Goal: Task Accomplishment & Management: Manage account settings

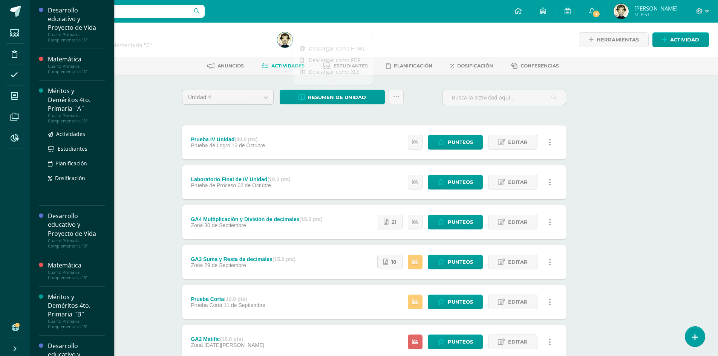
click at [58, 98] on div "Méritos y Deméritos 4to. Primaria ¨A¨" at bounding box center [76, 100] width 57 height 26
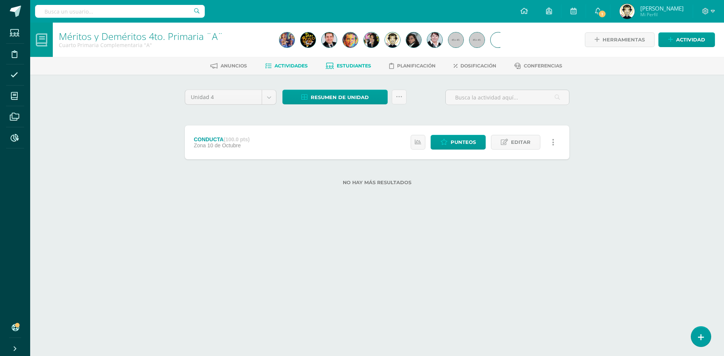
click at [340, 68] on span "Estudiantes" at bounding box center [354, 66] width 34 height 6
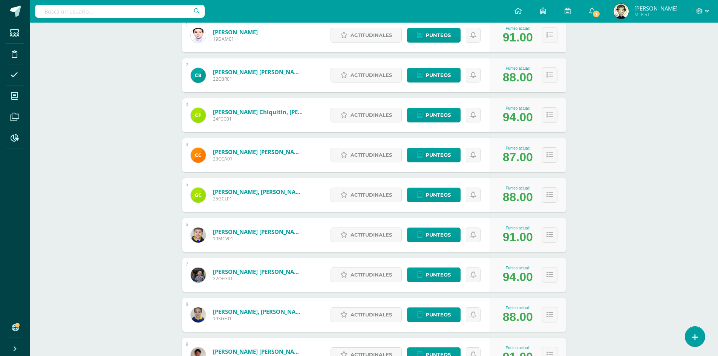
scroll to position [226, 0]
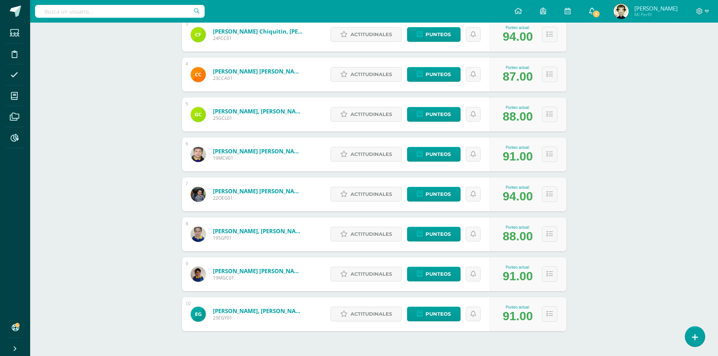
click at [596, 14] on span "1" at bounding box center [596, 14] width 8 height 8
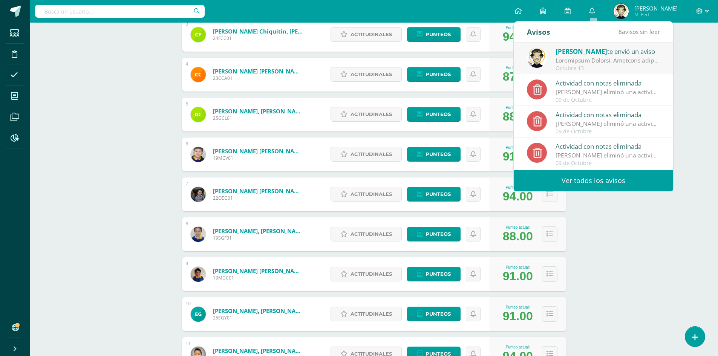
click at [615, 47] on div "Miriam Pacheco te envió un aviso" at bounding box center [608, 51] width 105 height 10
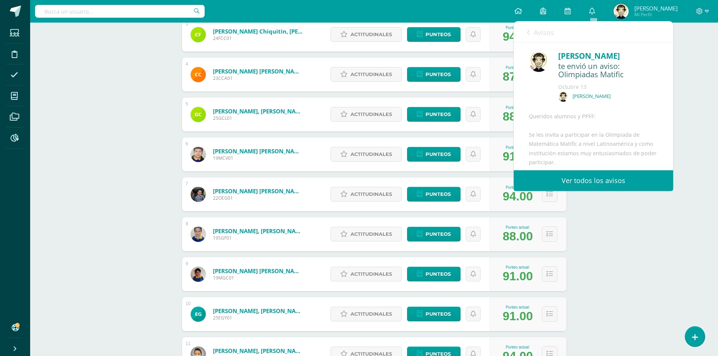
click at [541, 31] on span "Avisos" at bounding box center [544, 32] width 20 height 9
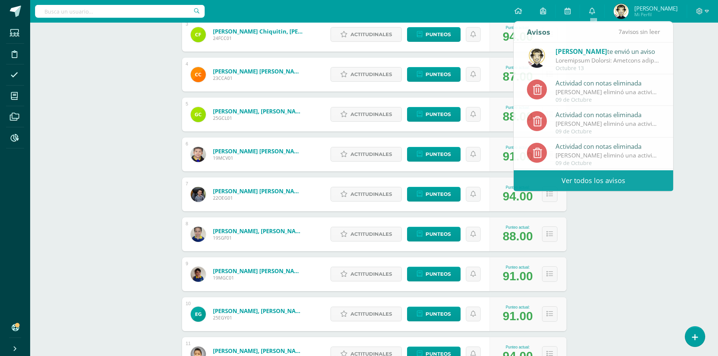
click at [713, 112] on div "Méritos y Deméritos 4to. Primaria ¨A¨ Cuarto Primaria Complementaria "A" Herram…" at bounding box center [374, 287] width 688 height 982
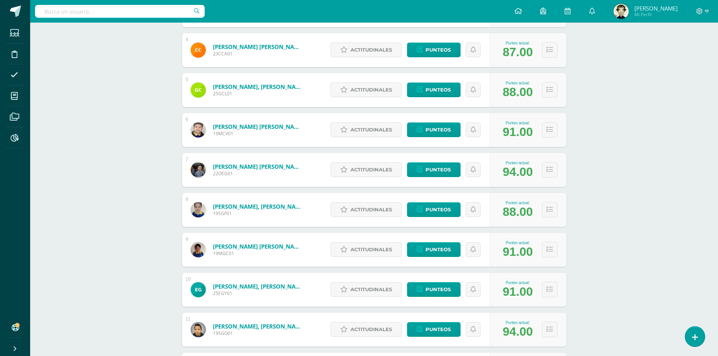
scroll to position [264, 0]
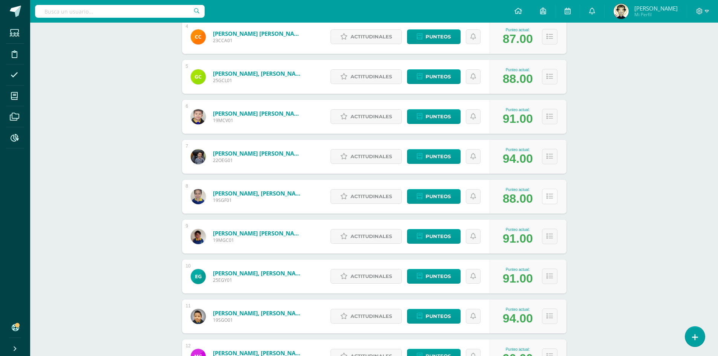
click at [553, 195] on button at bounding box center [549, 196] width 15 height 15
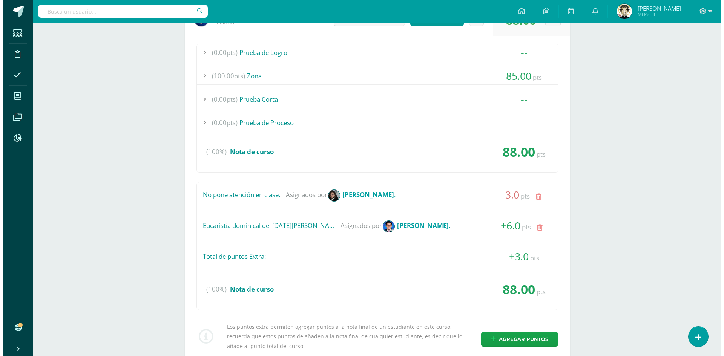
scroll to position [452, 0]
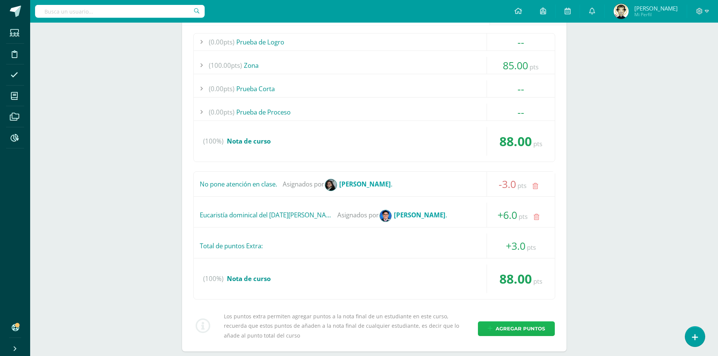
click at [513, 331] on span "Agregar puntos" at bounding box center [520, 329] width 49 height 14
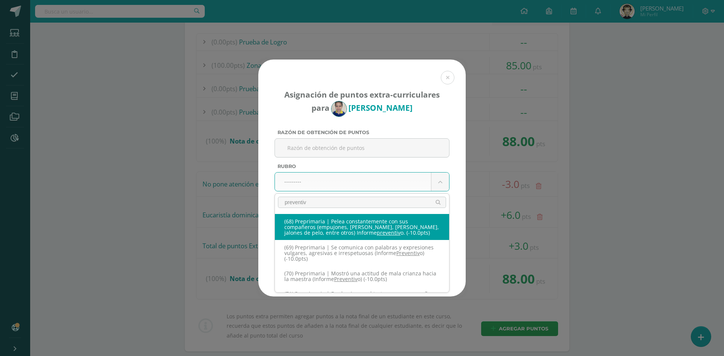
type input "preventivo"
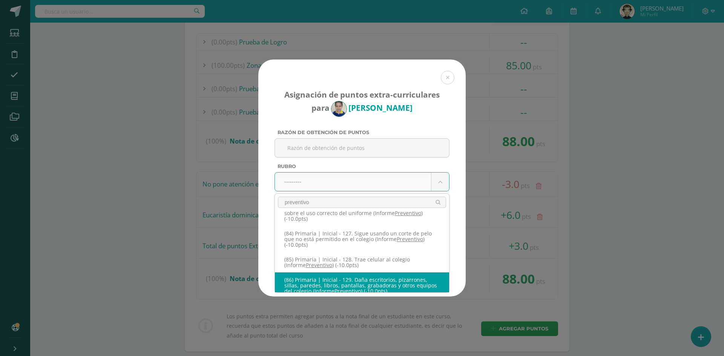
scroll to position [188, 0]
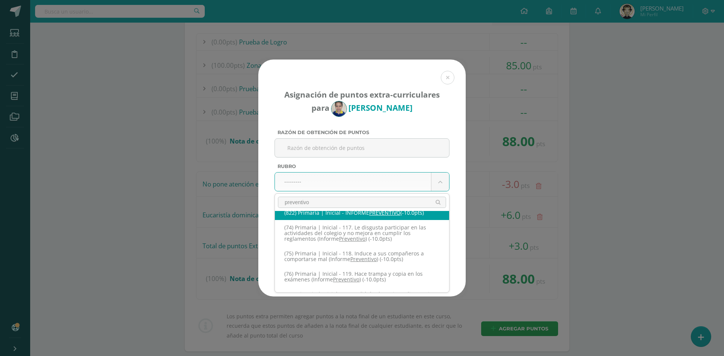
drag, startPoint x: 330, startPoint y: 201, endPoint x: 278, endPoint y: 209, distance: 52.6
click at [278, 209] on div "preventivo" at bounding box center [362, 202] width 174 height 17
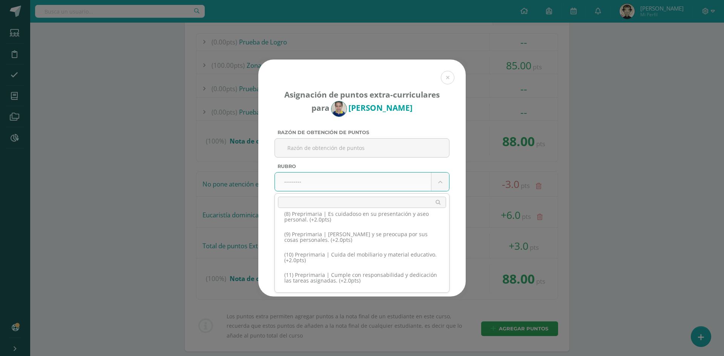
scroll to position [0, 0]
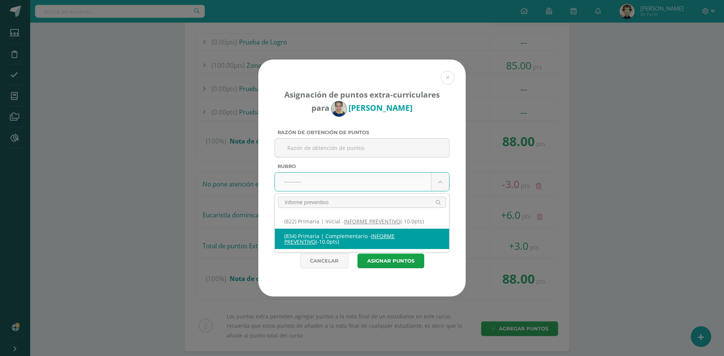
type input "Informe preventivo"
select select "166"
type input "-10"
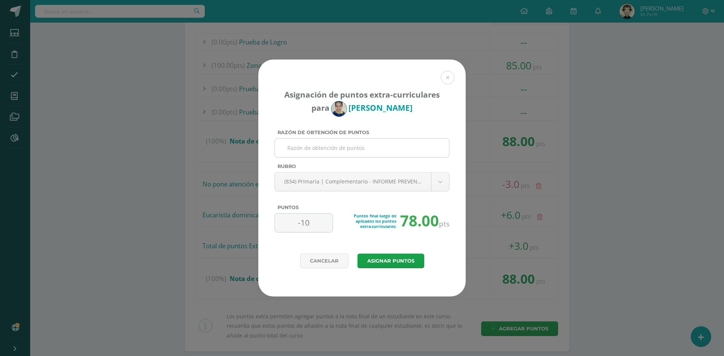
click at [328, 148] on input "Razón de obtención de puntos" at bounding box center [362, 148] width 168 height 18
click at [303, 143] on input "Razón de obtención de puntos" at bounding box center [362, 148] width 168 height 18
type input "Escribe papelitos con frases inadecuadas"
click at [390, 259] on button "Asignar puntos" at bounding box center [390, 261] width 67 height 15
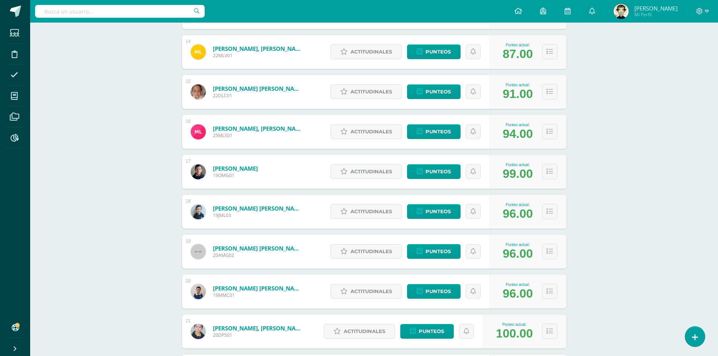
scroll to position [875, 0]
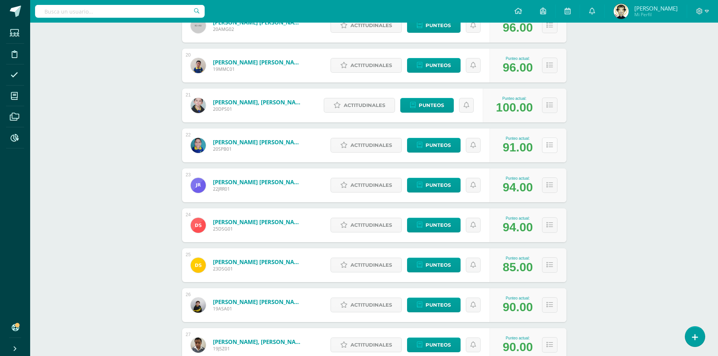
click at [552, 147] on icon at bounding box center [550, 145] width 6 height 6
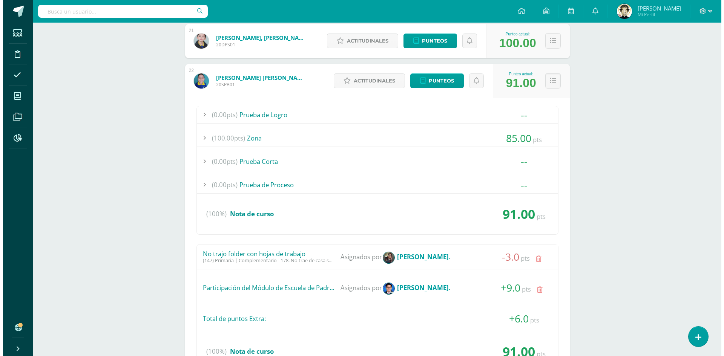
scroll to position [1063, 0]
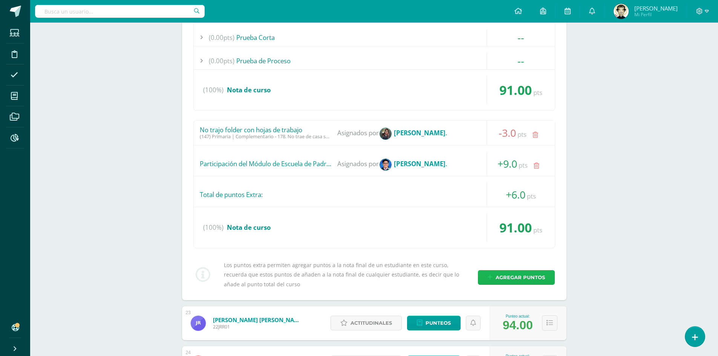
click at [502, 279] on span "Agregar puntos" at bounding box center [520, 278] width 49 height 14
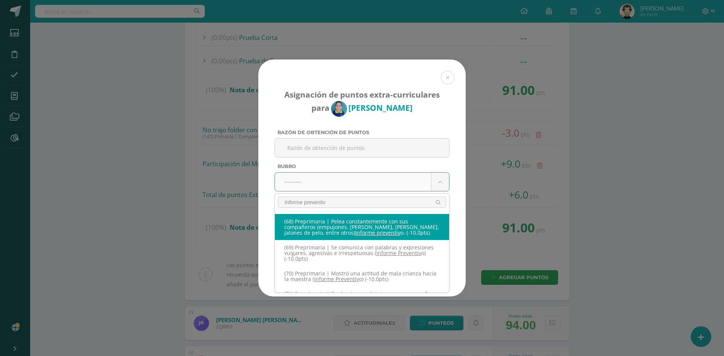
type input "Informe preventivo"
select select "71"
type input "-10"
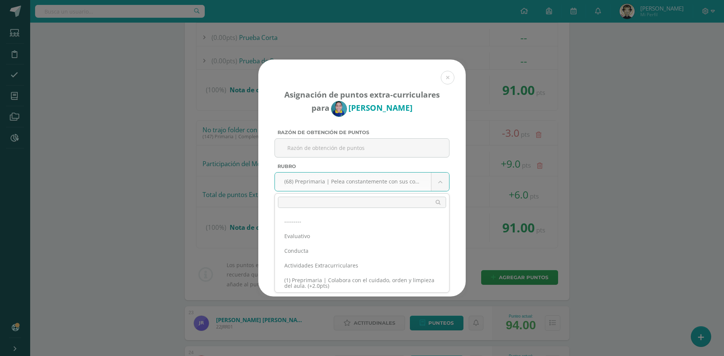
scroll to position [1273, 0]
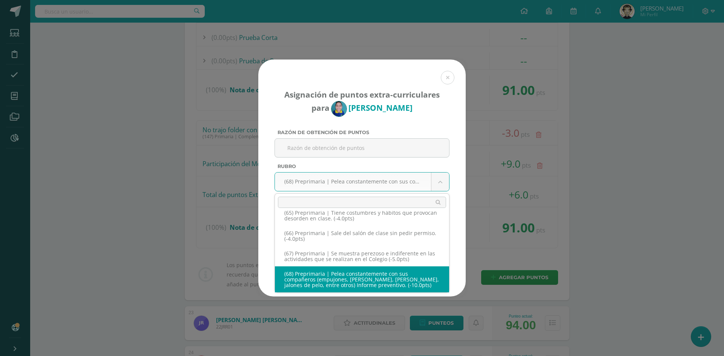
click at [376, 201] on input "text" at bounding box center [362, 202] width 168 height 11
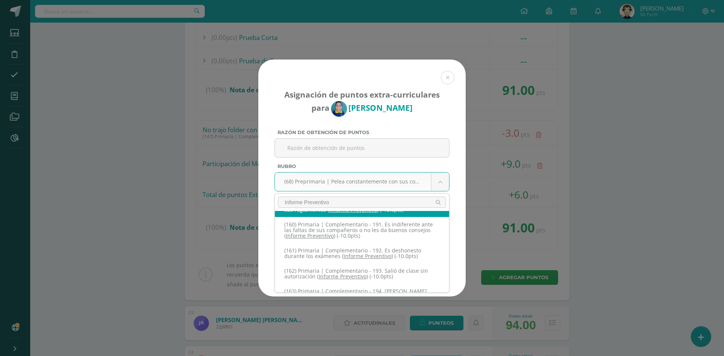
scroll to position [589, 0]
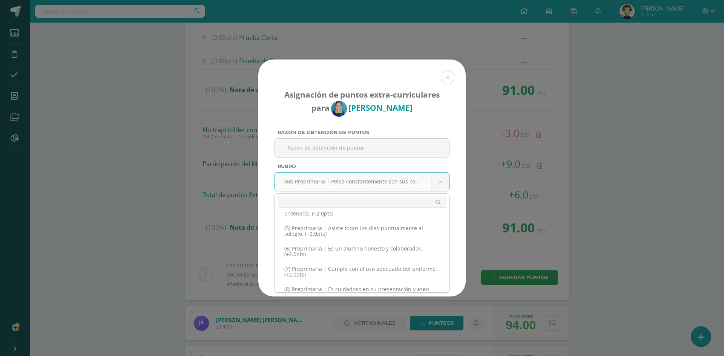
scroll to position [0, 0]
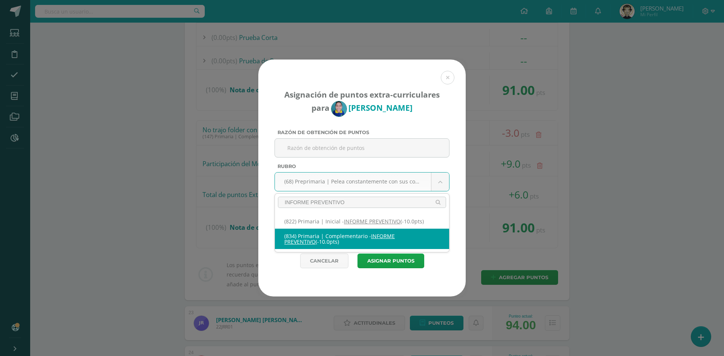
type input "INFORME PREVENTIVO"
select select "166"
type input "-10"
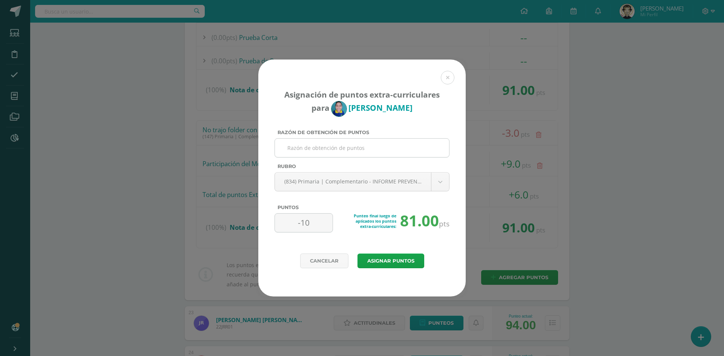
click at [340, 144] on input "Razón de obtención de puntos" at bounding box center [362, 148] width 168 height 18
type input "e"
type input "Escribe papelitos con frases inadecuadas"
click at [381, 263] on button "Asignar puntos" at bounding box center [390, 261] width 67 height 15
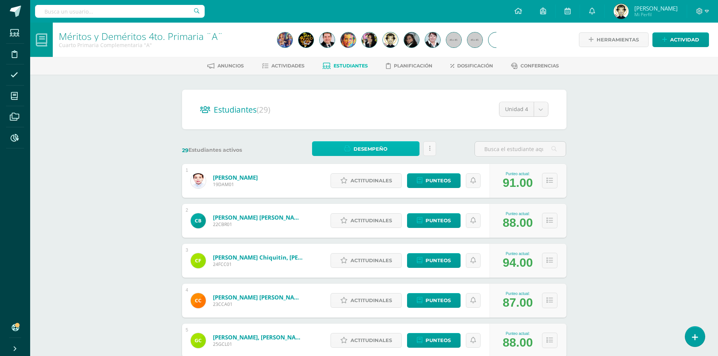
click at [357, 151] on span "Desempeño" at bounding box center [371, 149] width 34 height 14
click at [365, 113] on link "Descargar como HTML" at bounding box center [366, 112] width 80 height 12
